Goal: Obtain resource: Obtain resource

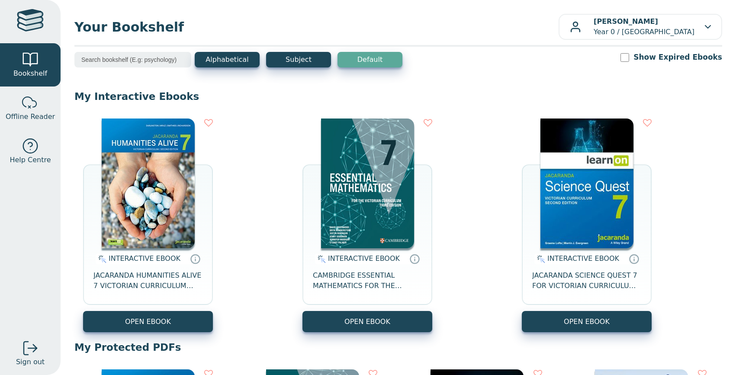
click at [305, 210] on div "INTERACTIVE EBOOK CAMBRIDGE ESSENTIAL MATHEMATICS FOR THE VICTORIAN CURRICULUM …" at bounding box center [367, 225] width 130 height 214
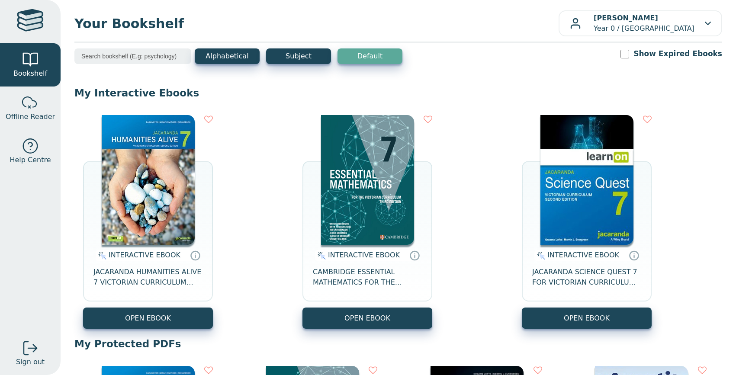
click at [483, 234] on div "INTERACTIVE EBOOK JACARANDA HUMANITIES ALIVE 7 VICTORIAN CURRICULUM LEARNON EBO…" at bounding box center [397, 221] width 647 height 231
click at [190, 309] on button "OPEN EBOOK" at bounding box center [148, 317] width 130 height 21
